Goal: Find specific page/section: Find specific page/section

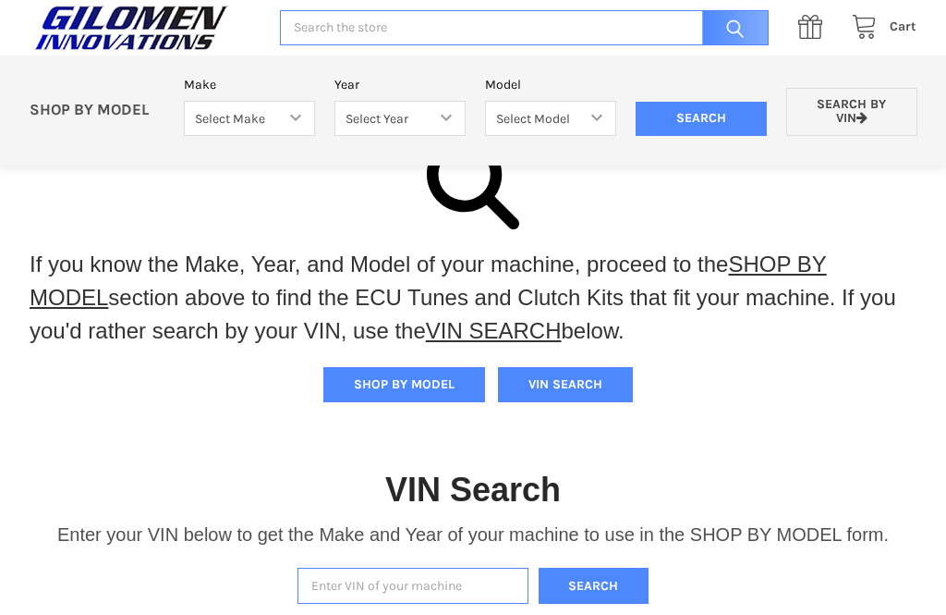
scroll to position [238, 0]
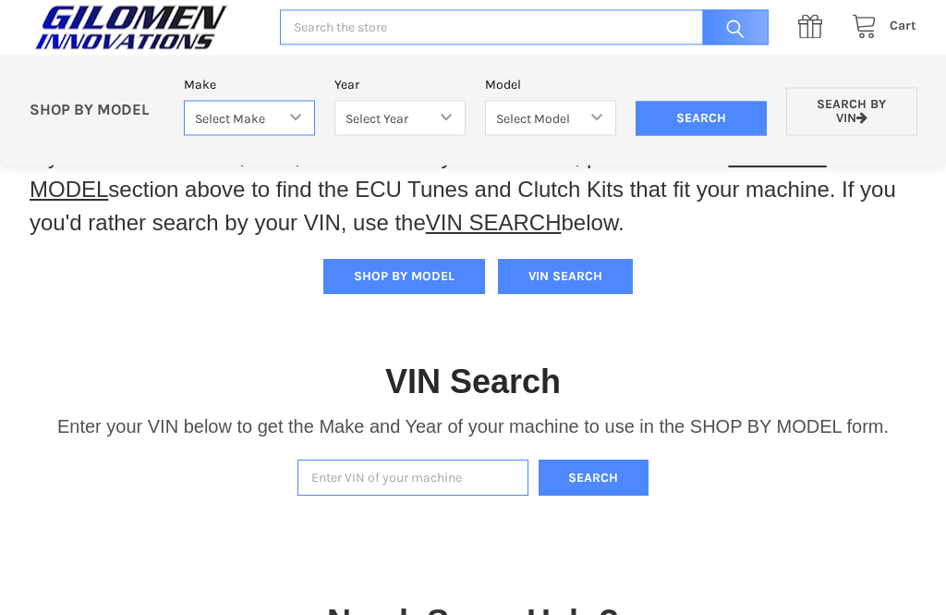
click at [308, 112] on select "Select Make Bobcat UTV Gravely UTV ACE 900 RANGER 570 Ranger 700 / 800 RANGER 9…" at bounding box center [249, 119] width 131 height 36
select select "340"
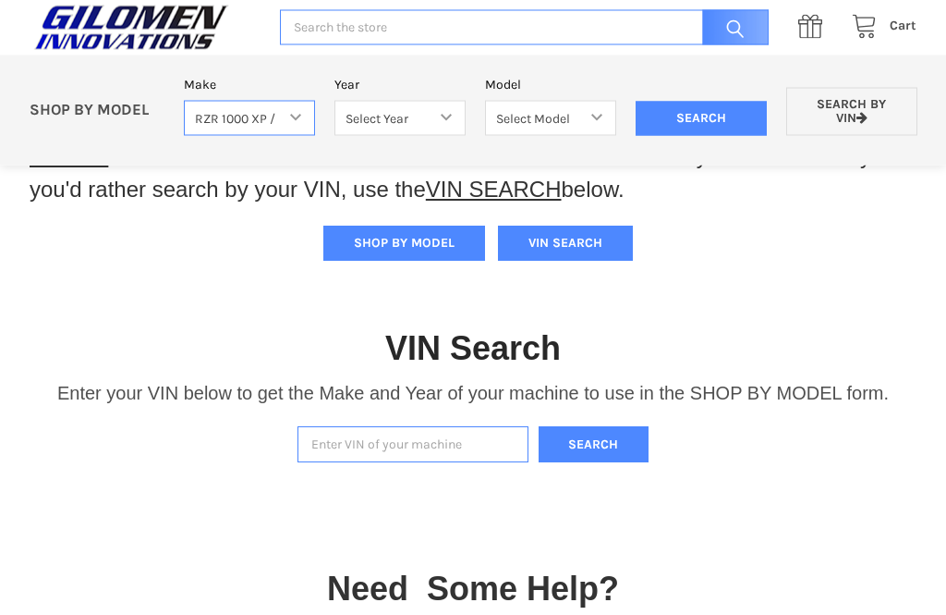
scroll to position [361, 0]
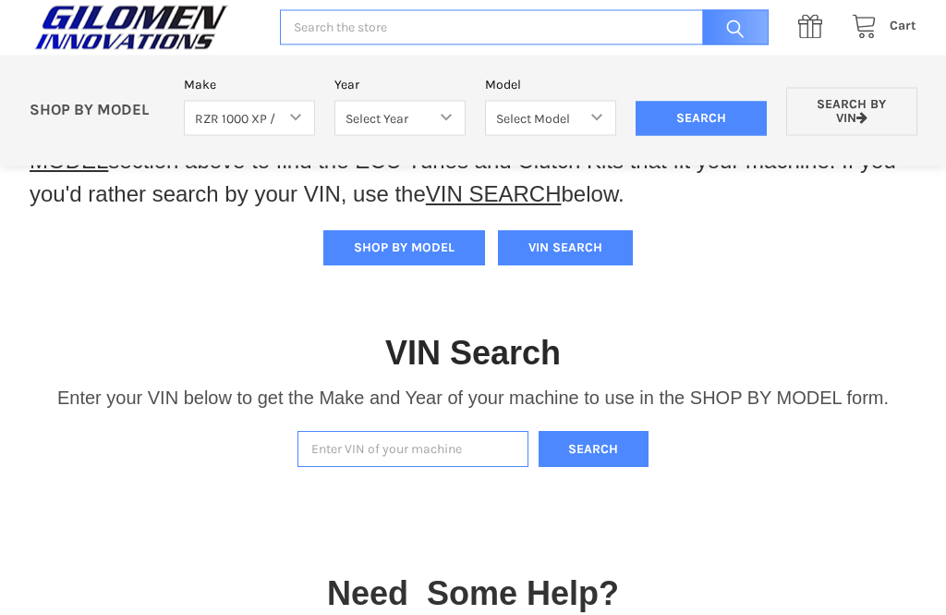
click at [445, 120] on select "Select Year [DATE] 2015 2016 2017 2018 2019 2020 2021 2022 2023 2024 2025" at bounding box center [400, 119] width 131 height 36
select select "389"
click at [603, 117] on select "Select Model 1000 S 1000 S 4 1000 XP 1000 XP4 1000 XP HIGH LIFTER 1000 XP4 HIGH…" at bounding box center [550, 119] width 131 height 36
click at [291, 119] on select "Select Make Bobcat UTV Gravely UTV ACE 900 RANGER 570 Ranger 700 / 800 RANGER 9…" at bounding box center [249, 119] width 131 height 36
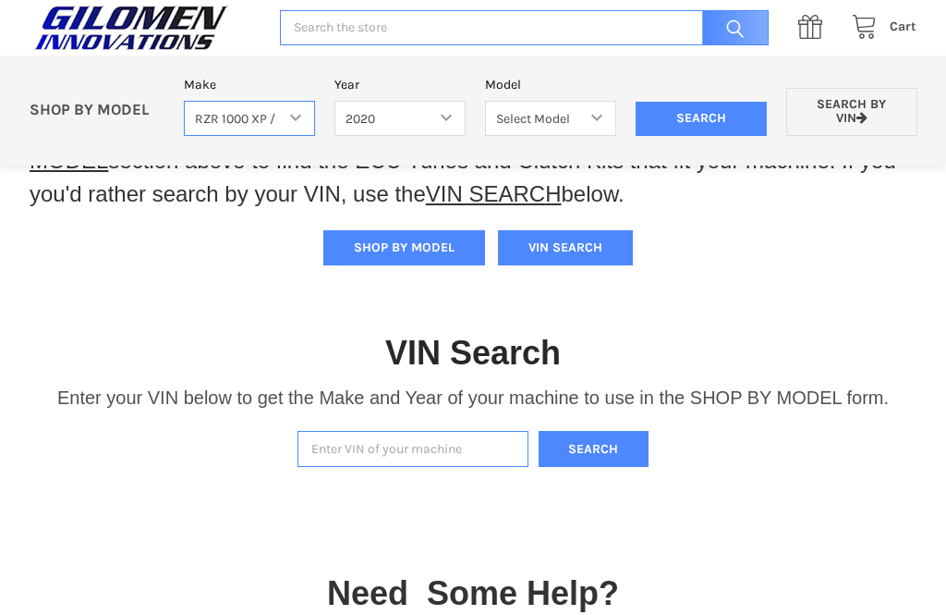
select select "358"
click at [459, 121] on select "Select Year [DATE] 2017 2018 2019 2020 2021 2022 2023 2024 2025" at bounding box center [400, 119] width 131 height 36
select select "395"
click at [601, 120] on select "Select Model RZR XP Turbo RZR XP4 Turbo RZR Turbo S RZR Turbo S4 RZR Pro XP RZR…" at bounding box center [550, 119] width 131 height 36
select select "402"
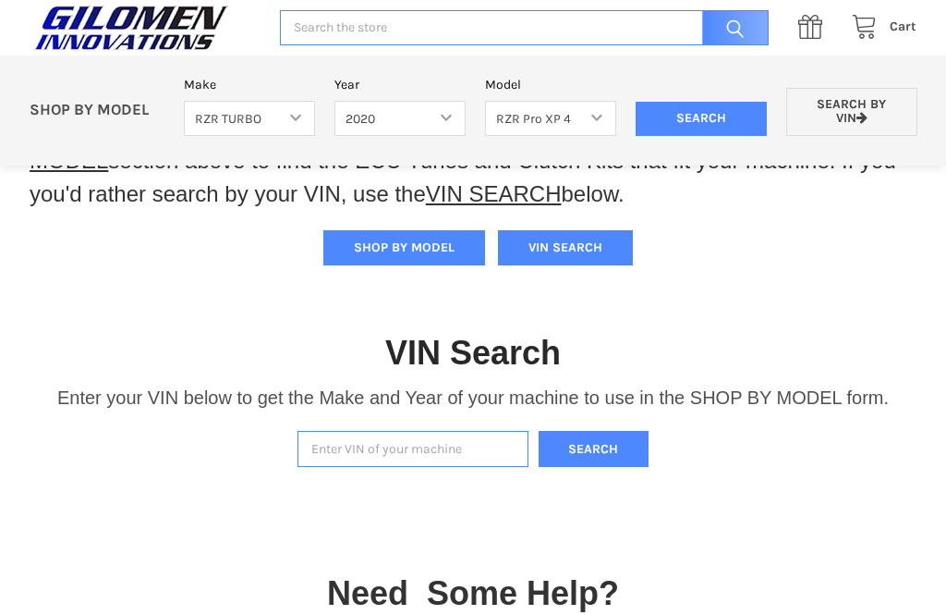
click at [718, 122] on input "Search" at bounding box center [701, 119] width 131 height 35
